Goal: Navigation & Orientation: Find specific page/section

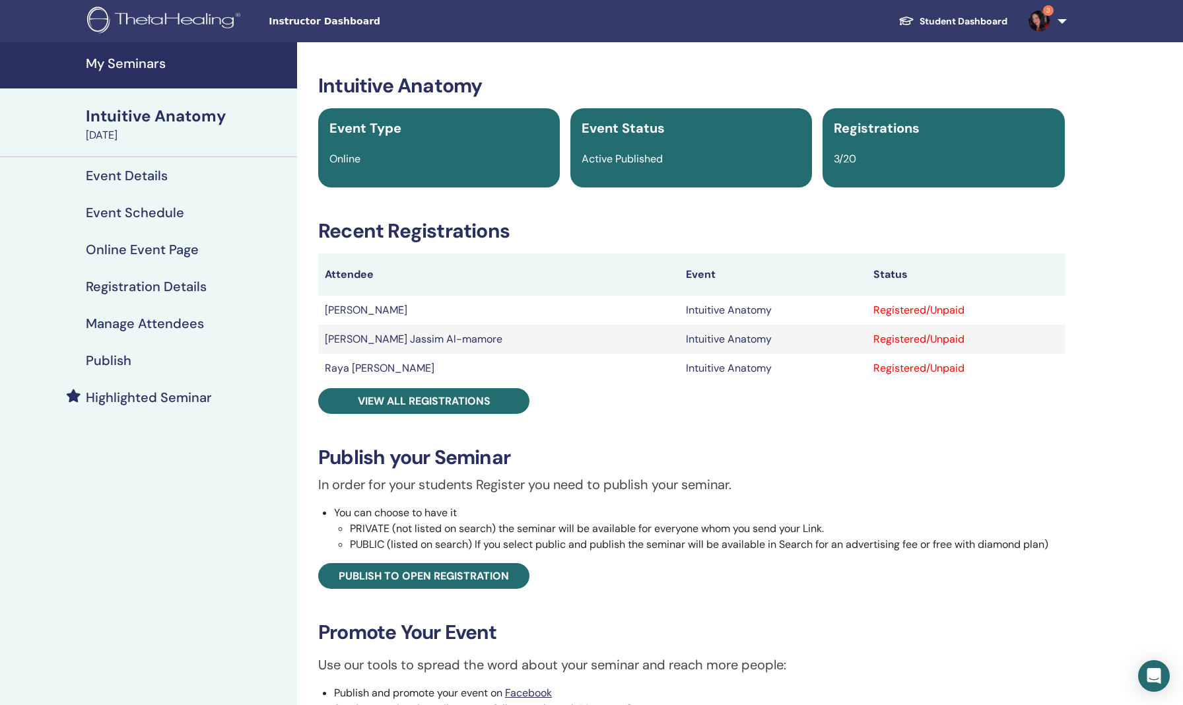
click at [131, 63] on h4 "My Seminars" at bounding box center [187, 63] width 203 height 16
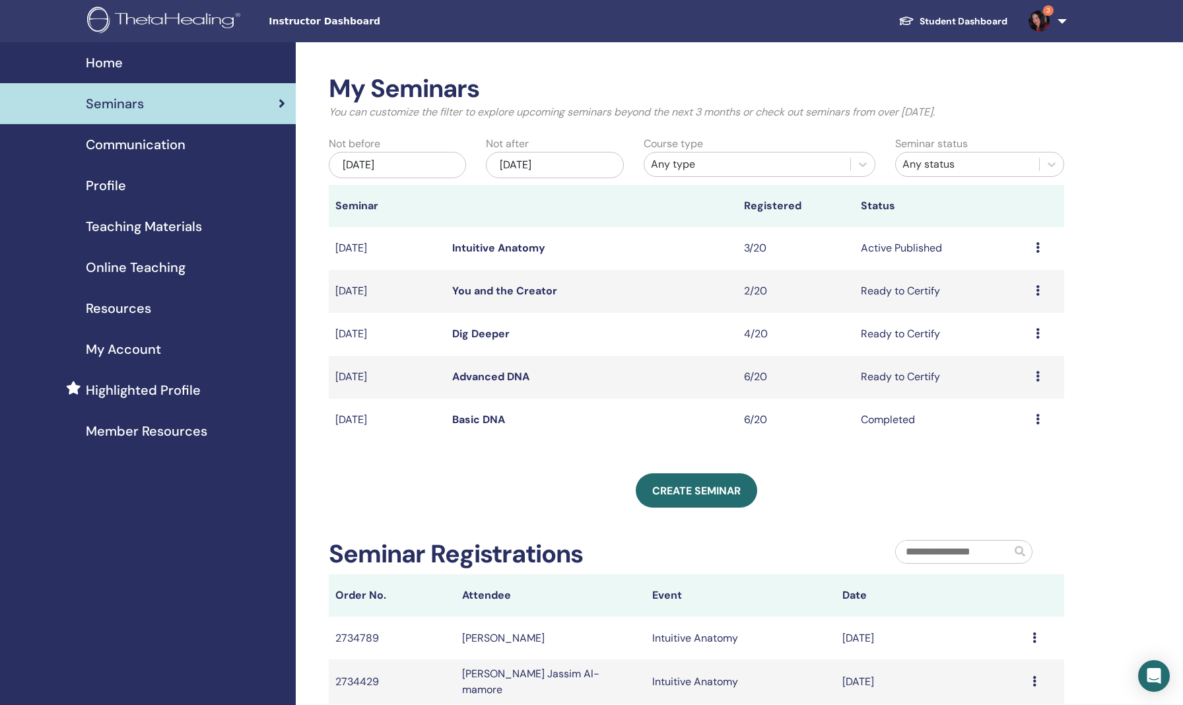
click at [484, 333] on link "Dig Deeper" at bounding box center [480, 334] width 57 height 14
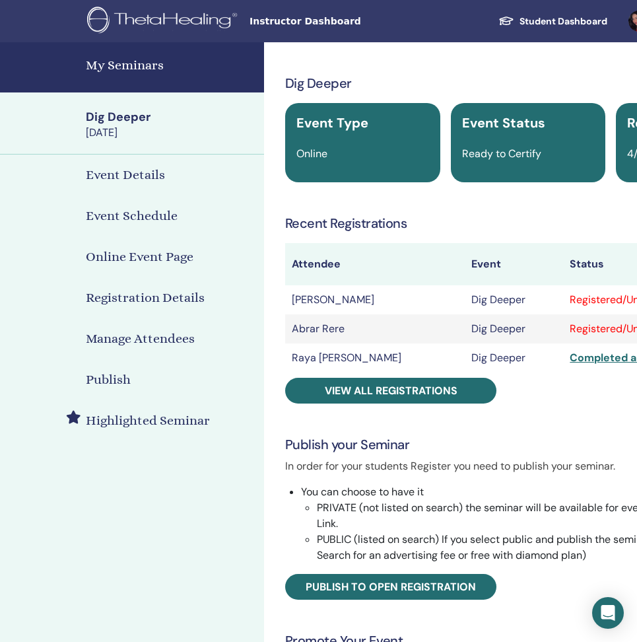
click at [117, 69] on h4 "My Seminars" at bounding box center [171, 65] width 170 height 20
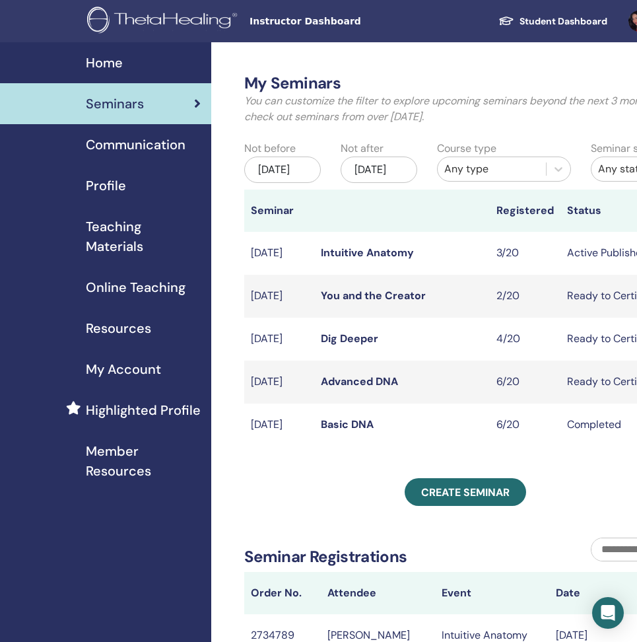
click at [333, 259] on link "Intuitive Anatomy" at bounding box center [367, 253] width 93 height 14
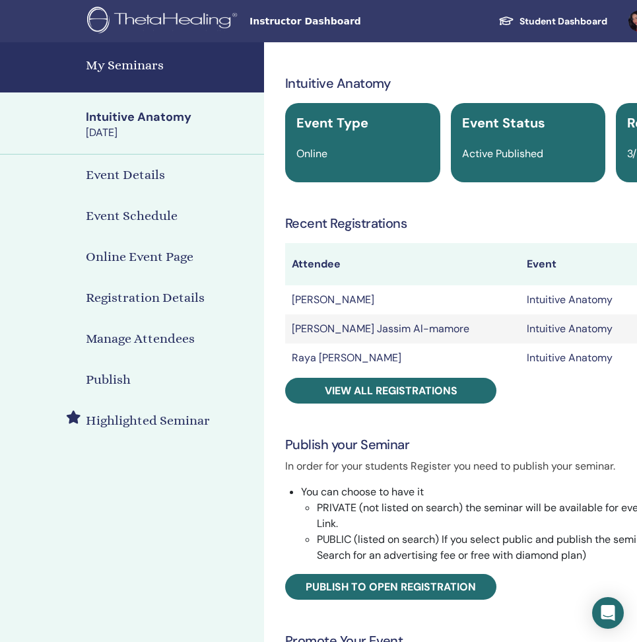
click at [130, 172] on h4 "Event Details" at bounding box center [125, 175] width 79 height 20
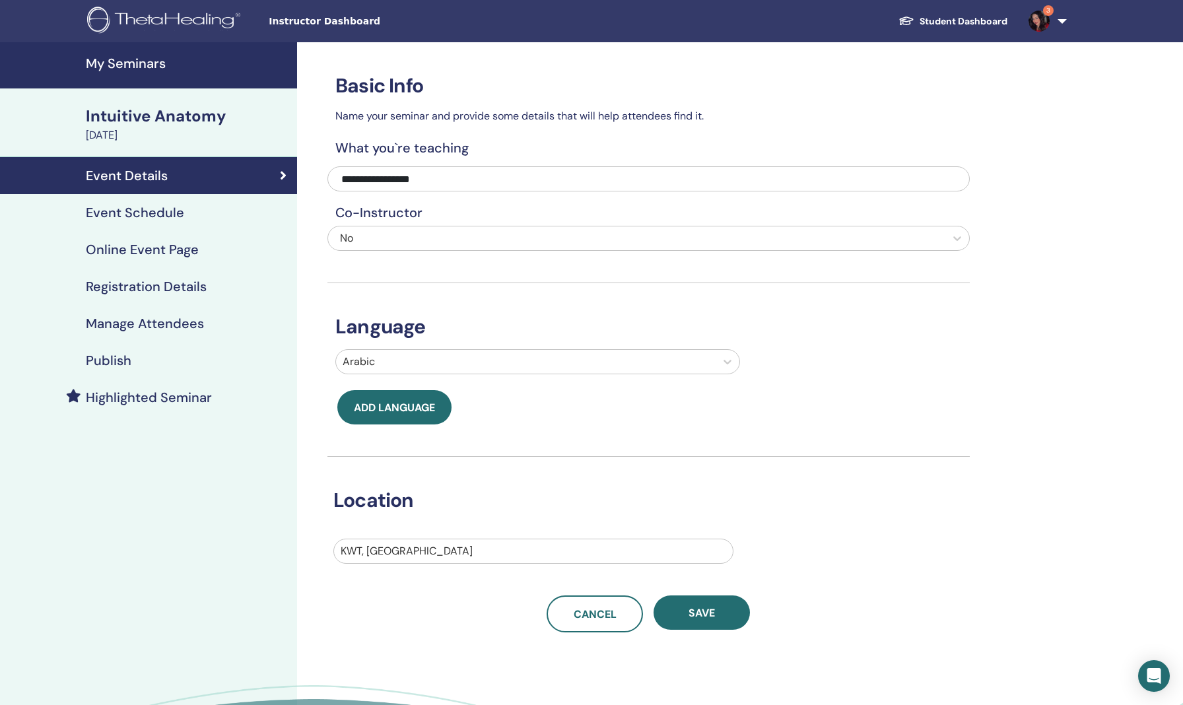
click at [159, 213] on h4 "Event Schedule" at bounding box center [135, 213] width 98 height 16
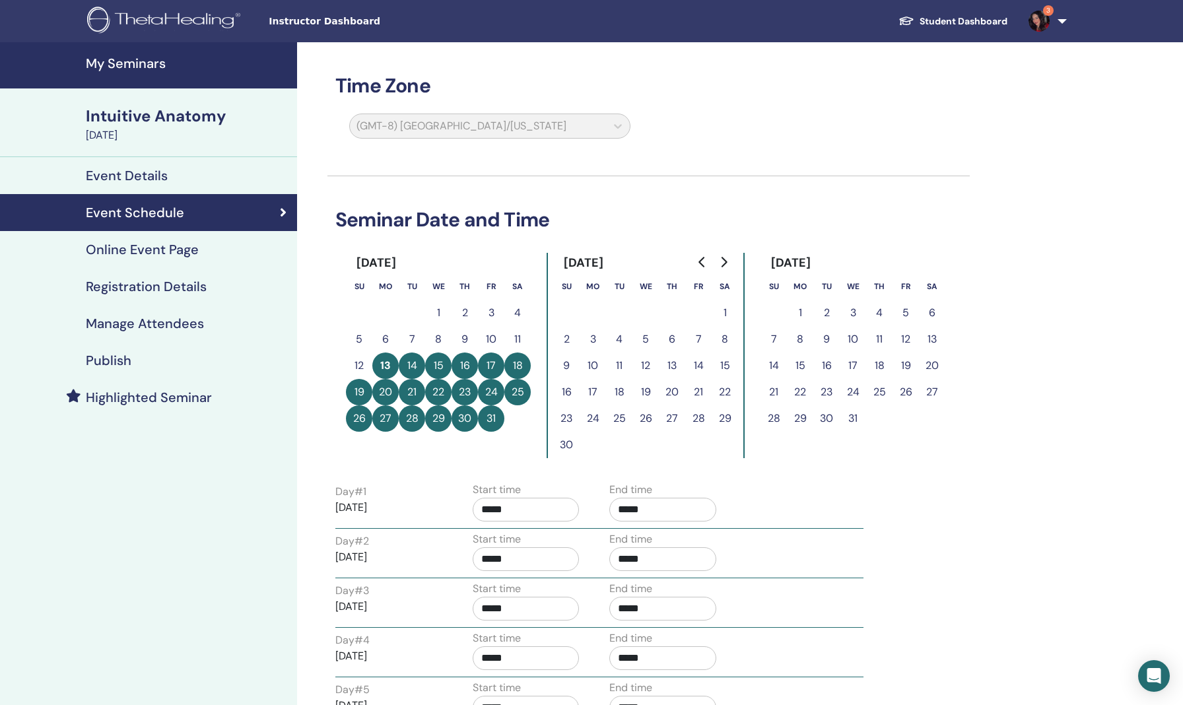
click at [165, 253] on h4 "Online Event Page" at bounding box center [142, 250] width 113 height 16
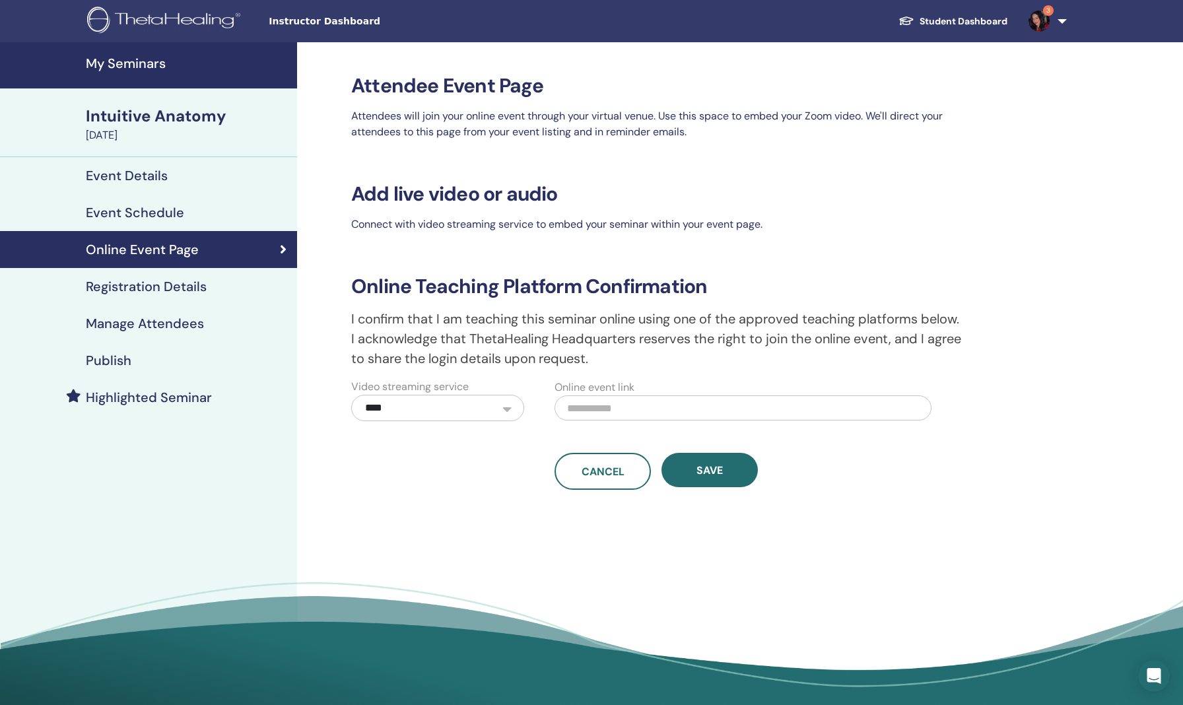
click at [168, 283] on h4 "Registration Details" at bounding box center [146, 287] width 121 height 16
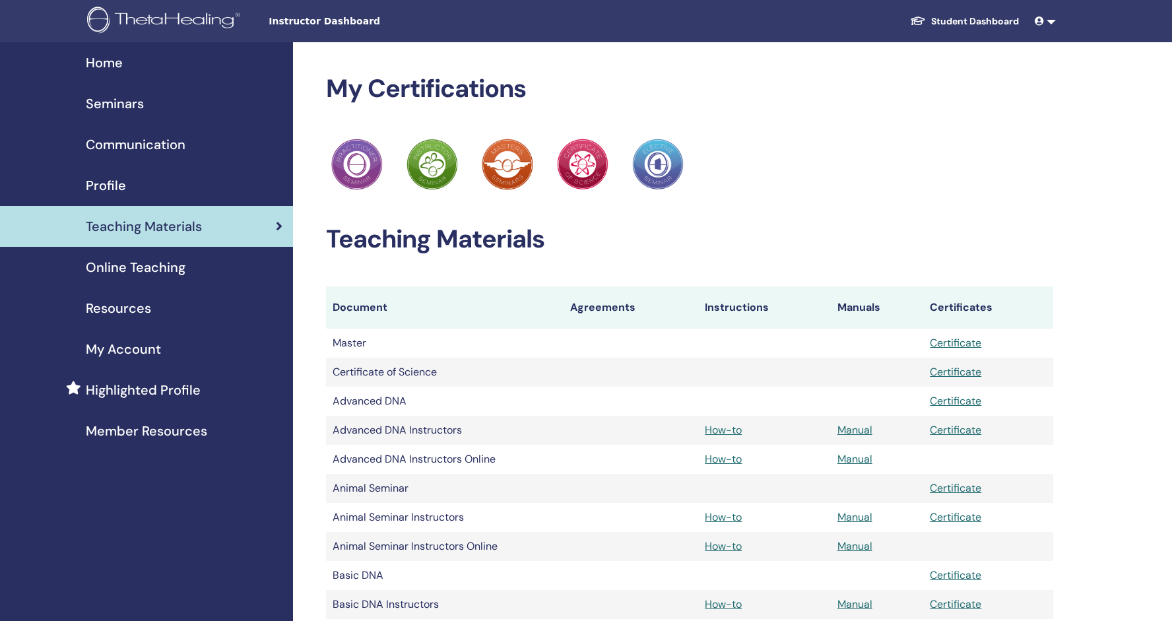
scroll to position [9, 0]
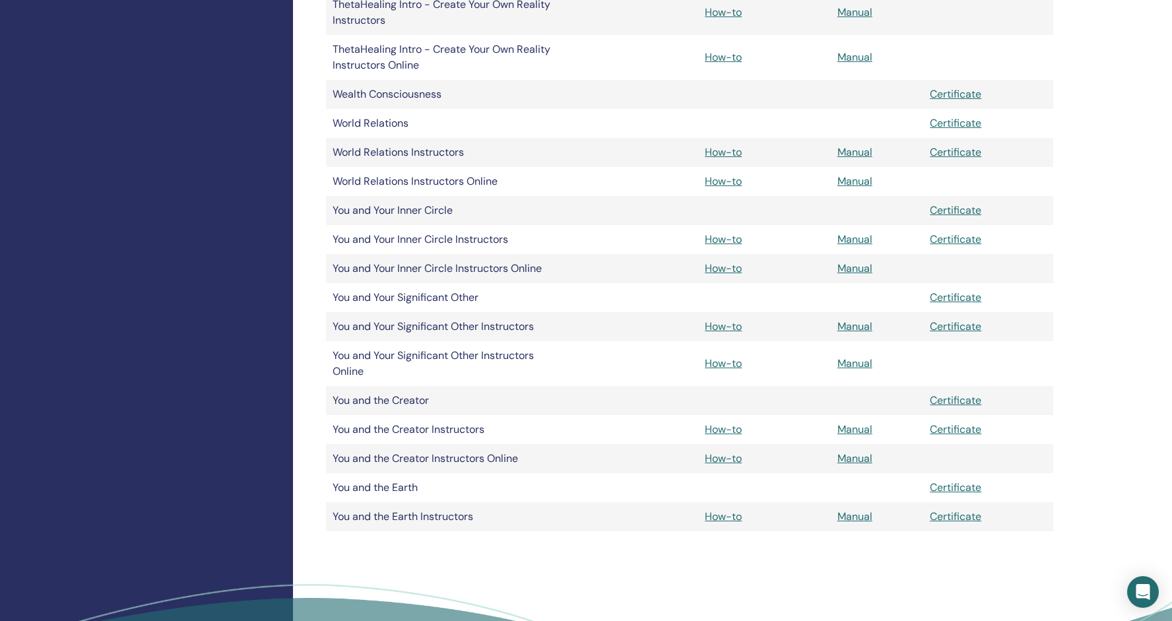
scroll to position [1803, 0]
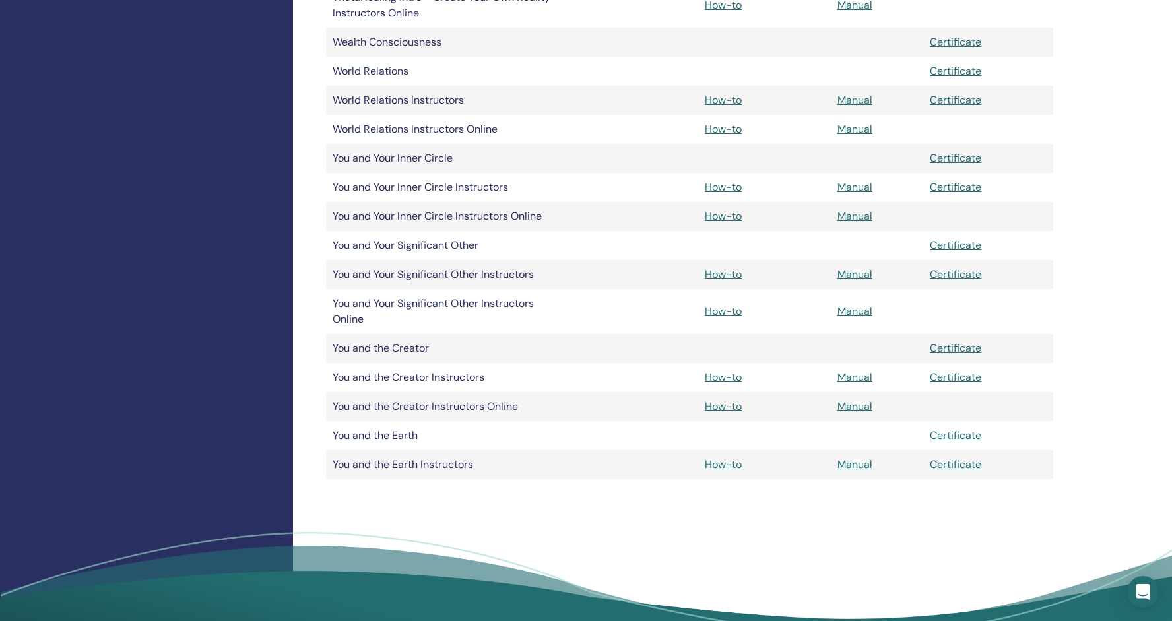
click at [849, 370] on link "Manual" at bounding box center [855, 377] width 35 height 14
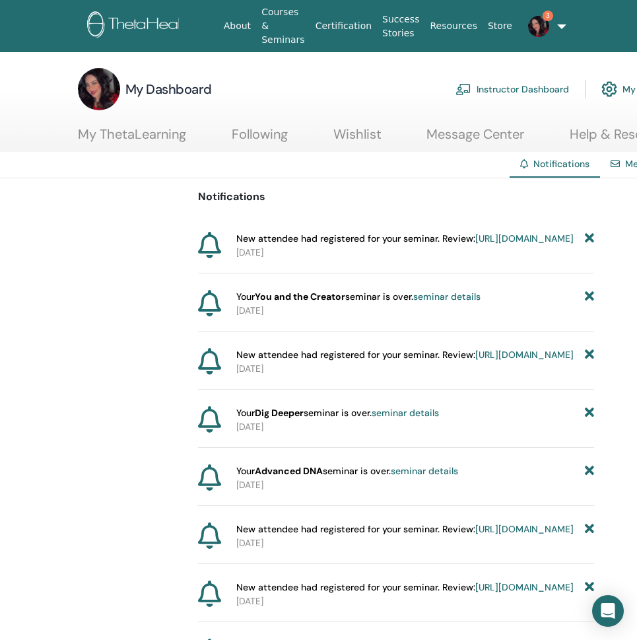
click at [527, 88] on link "Instructor Dashboard" at bounding box center [512, 89] width 114 height 29
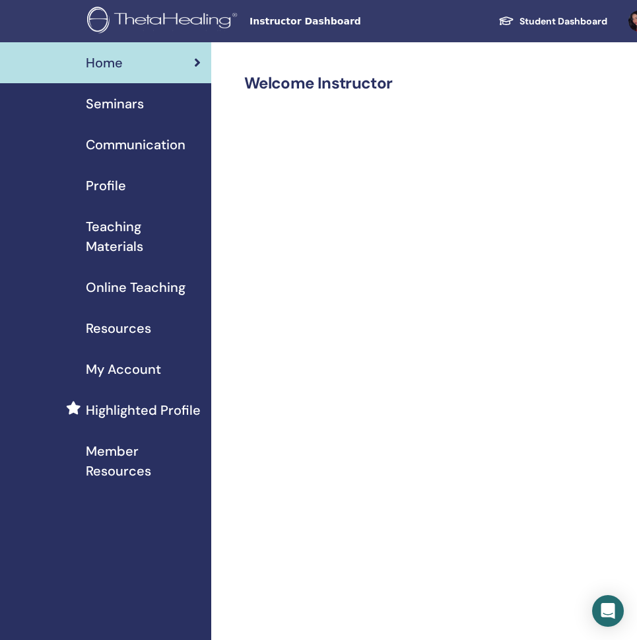
click at [128, 228] on span "Teaching Materials" at bounding box center [143, 237] width 115 height 40
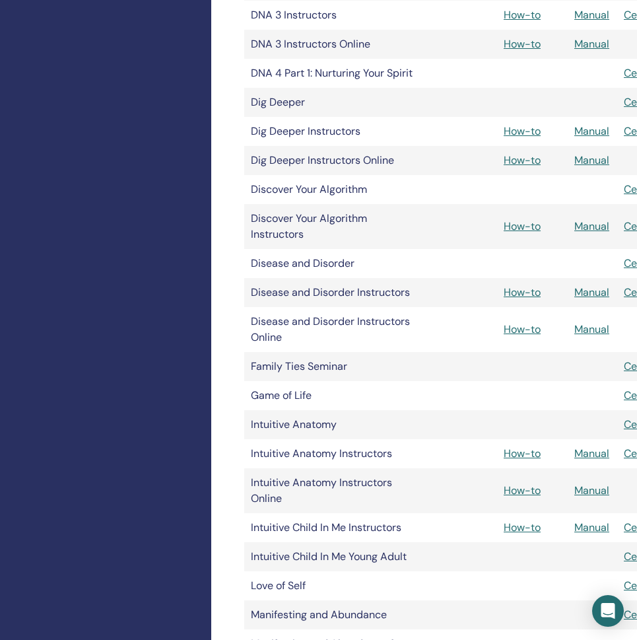
scroll to position [661, 0]
